Goal: Information Seeking & Learning: Learn about a topic

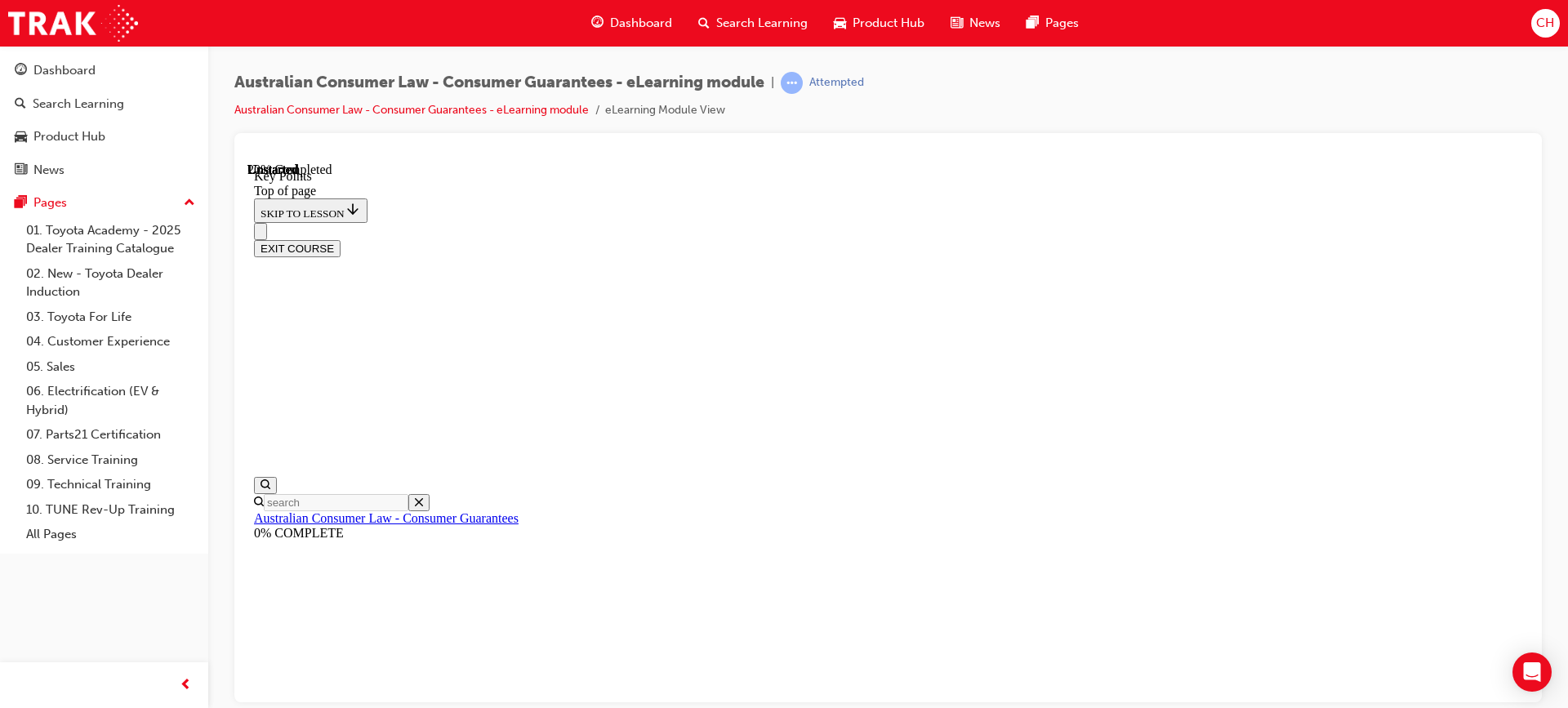
scroll to position [50, 0]
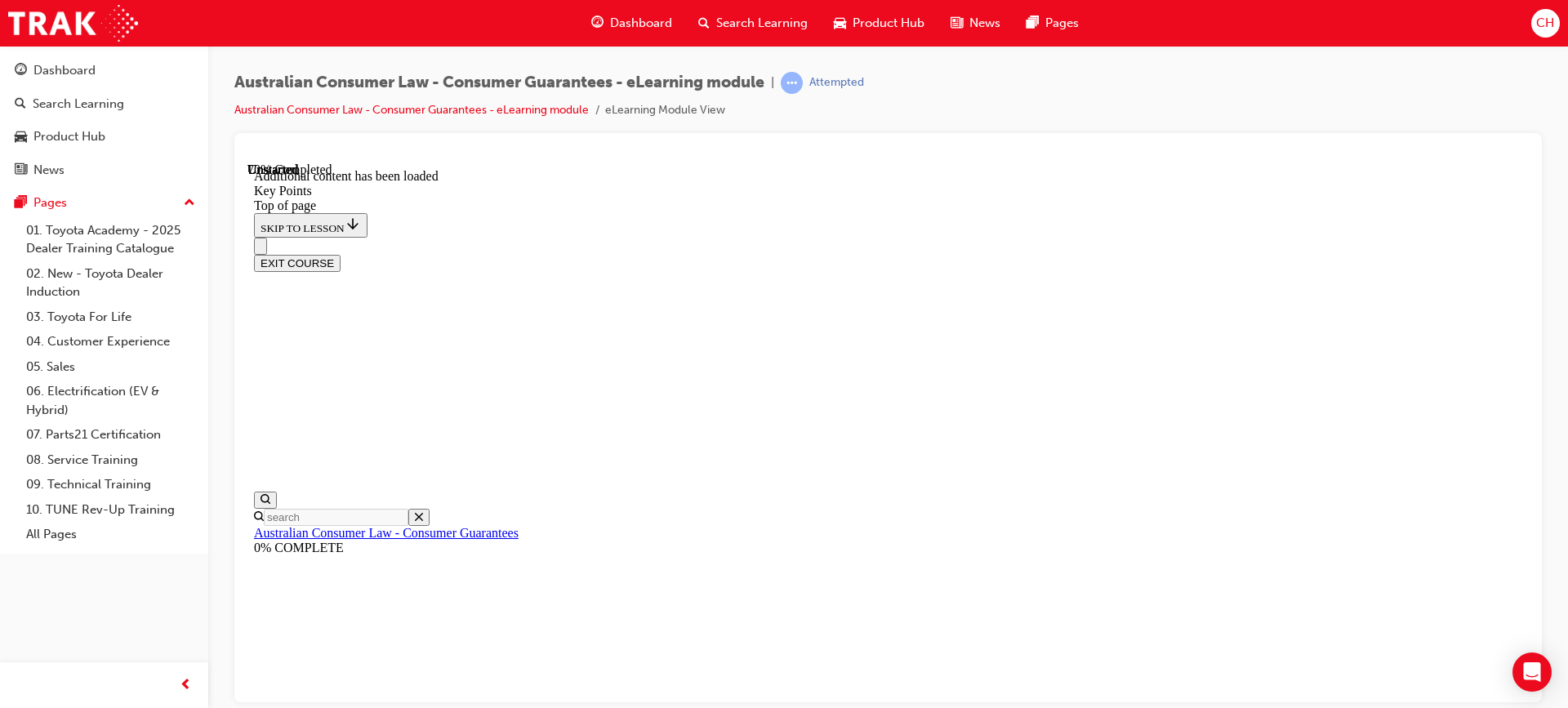
scroll to position [2173, 0]
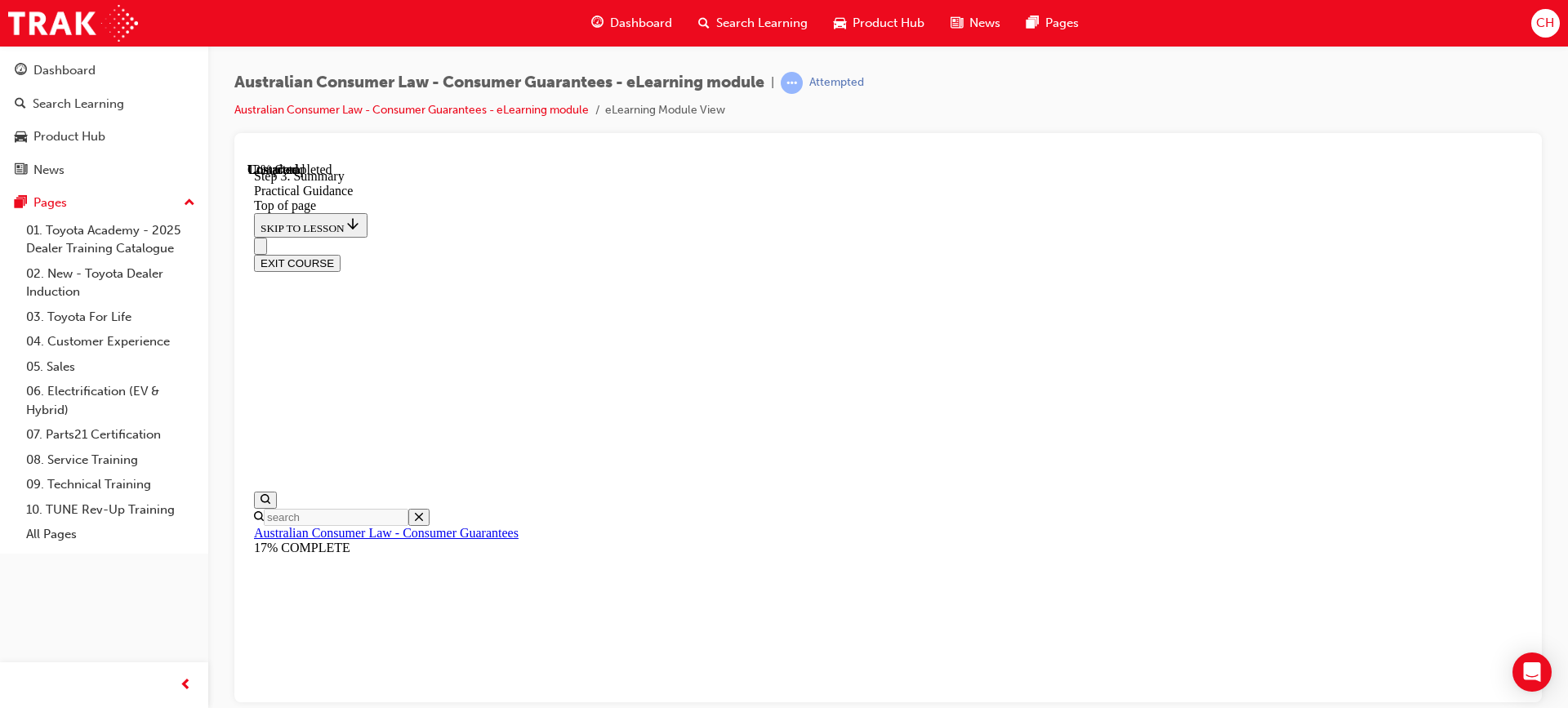
scroll to position [272, 0]
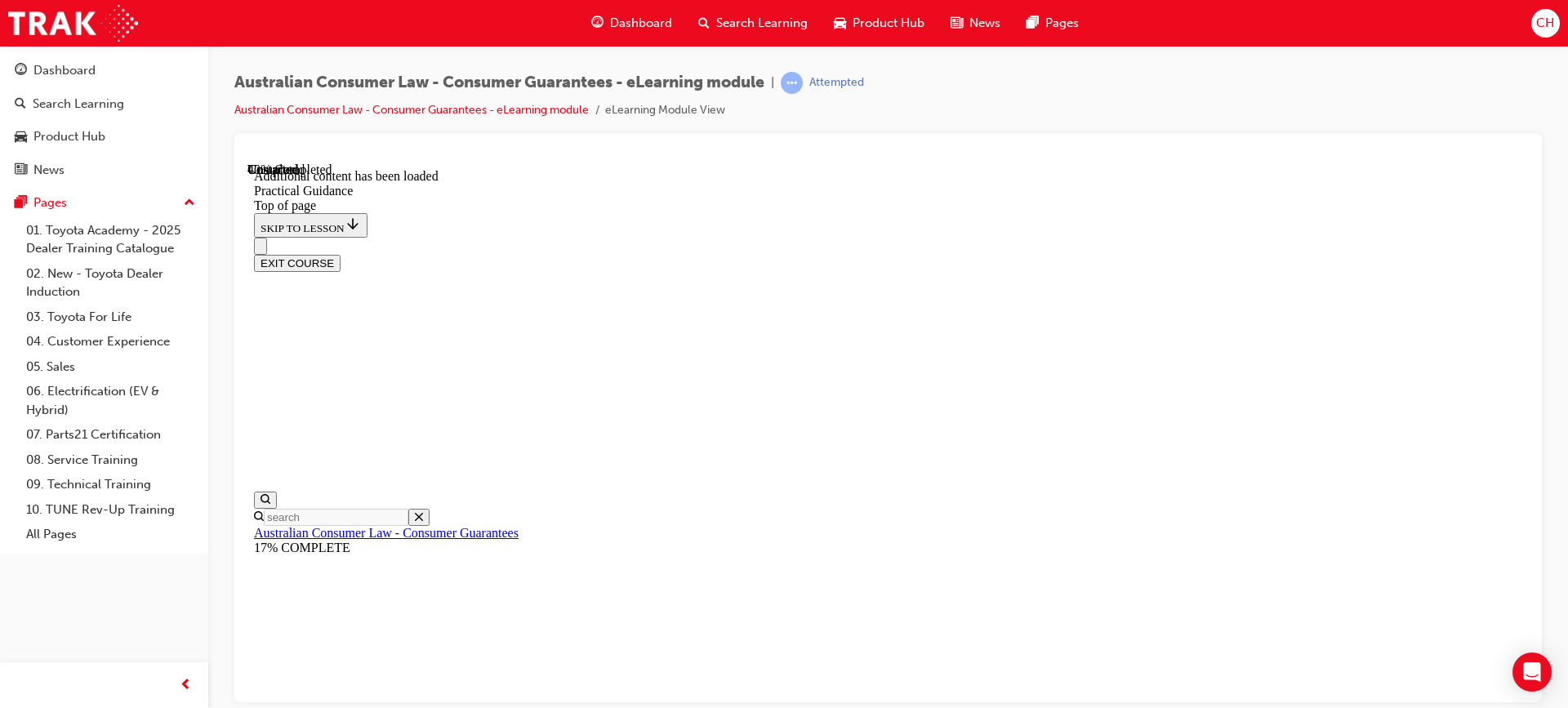
scroll to position [1450, 0]
